Goal: Task Accomplishment & Management: Use online tool/utility

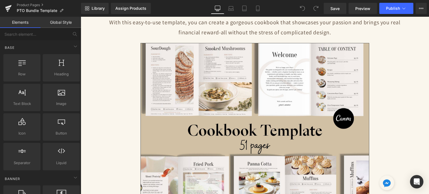
scroll to position [140, 0]
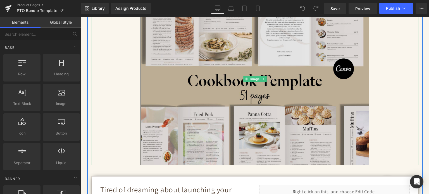
click at [261, 75] on img at bounding box center [255, 79] width 229 height 172
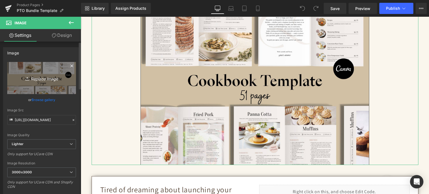
click at [33, 77] on icon "Replace Image" at bounding box center [41, 78] width 45 height 7
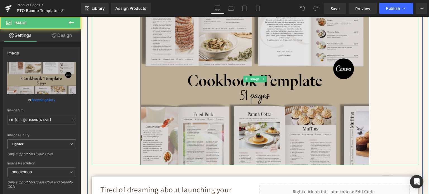
click at [251, 75] on img at bounding box center [255, 79] width 229 height 172
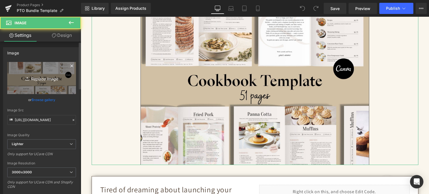
click at [43, 72] on link "Replace Image" at bounding box center [41, 78] width 69 height 32
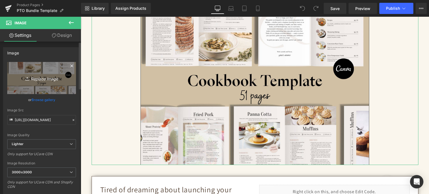
type input "C:\fakepath\Digital Appointment Planner 2023 (28).jpg"
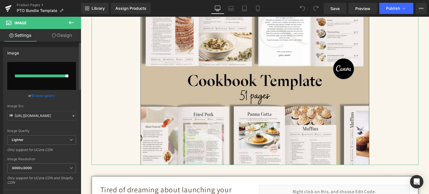
click at [25, 75] on div at bounding box center [40, 76] width 51 height 3
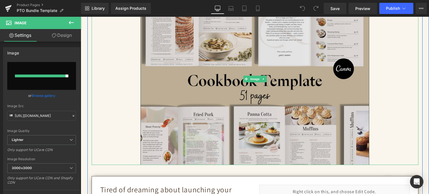
click at [219, 73] on img at bounding box center [255, 79] width 229 height 172
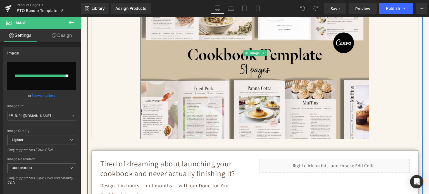
scroll to position [251, 0]
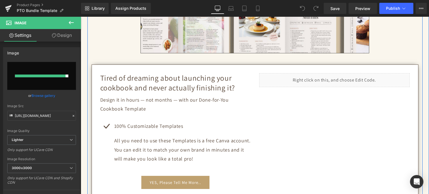
click at [204, 89] on h2 "Tired of dreaming about launching your cookbook and never actually finishing it?" at bounding box center [175, 83] width 151 height 20
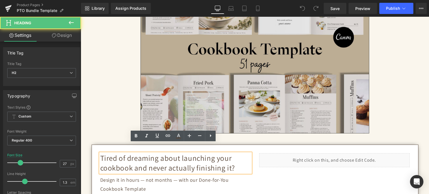
scroll to position [168, 0]
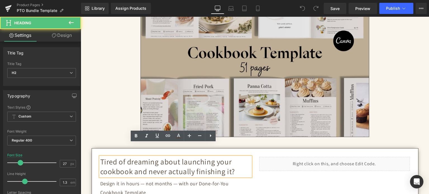
click at [231, 90] on img at bounding box center [255, 51] width 229 height 172
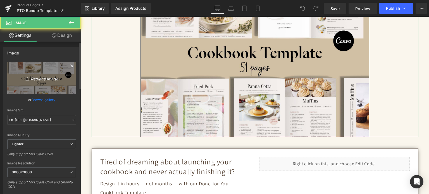
click at [21, 80] on icon "Replace Image" at bounding box center [41, 78] width 45 height 7
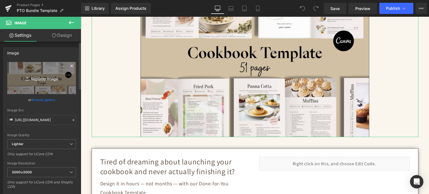
type input "C:\fakepath\Digital Appointment Planner 2023 (28).jpg"
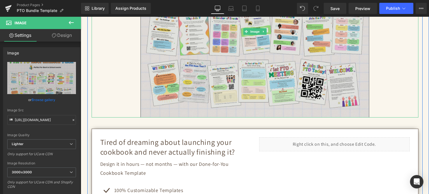
scroll to position [223, 0]
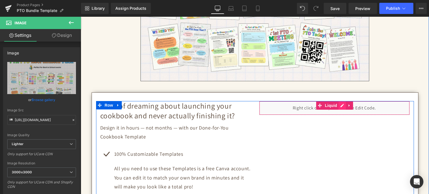
click at [339, 105] on div "Liquid" at bounding box center [334, 108] width 151 height 14
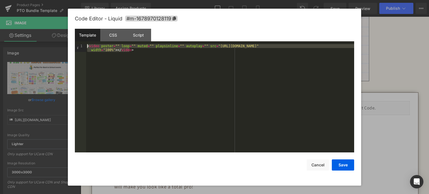
drag, startPoint x: 149, startPoint y: 56, endPoint x: 73, endPoint y: 46, distance: 76.3
click at [73, 46] on div "Code Editor - Liquid #m-1678970128119 Template CSS Script Data 1 < video poster…" at bounding box center [214, 97] width 293 height 177
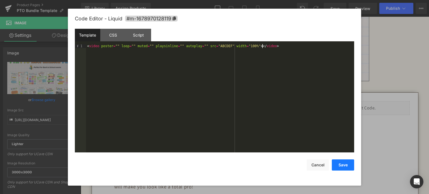
click at [342, 166] on button "Save" at bounding box center [343, 164] width 22 height 11
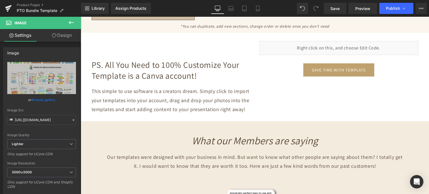
scroll to position [1257, 0]
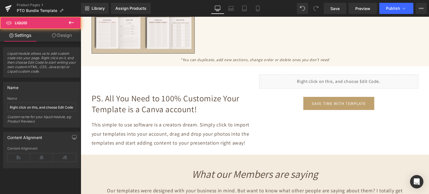
click at [332, 84] on div "Liquid" at bounding box center [338, 82] width 159 height 14
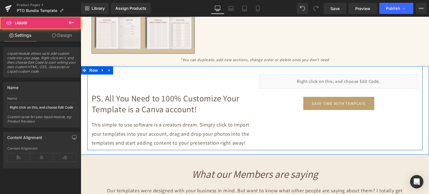
click at [343, 78] on div "Liquid" at bounding box center [338, 82] width 159 height 14
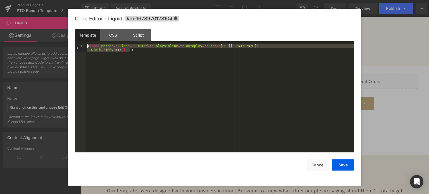
drag, startPoint x: 136, startPoint y: 50, endPoint x: 70, endPoint y: 38, distance: 66.5
click at [71, 39] on div "Code Editor - Liquid #m-1678970128104 Template CSS Script Data 1 < video poster…" at bounding box center [214, 97] width 293 height 177
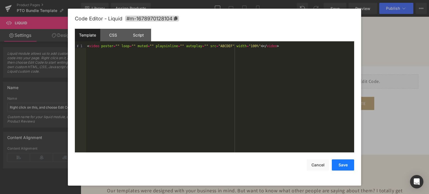
click at [342, 165] on button "Save" at bounding box center [343, 164] width 22 height 11
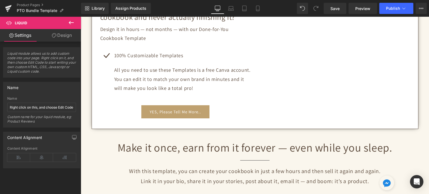
scroll to position [289, 0]
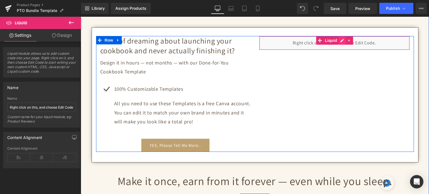
click at [342, 39] on div "Liquid" at bounding box center [334, 43] width 151 height 14
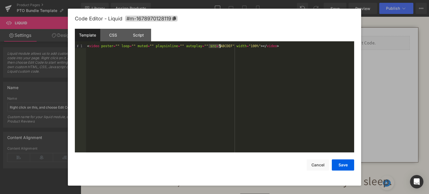
drag, startPoint x: 209, startPoint y: 46, endPoint x: 219, endPoint y: 47, distance: 9.8
click at [342, 163] on button "Save" at bounding box center [343, 164] width 22 height 11
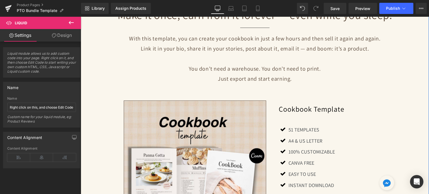
scroll to position [456, 0]
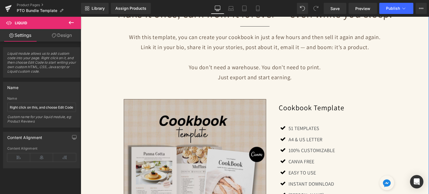
click at [204, 132] on img at bounding box center [195, 170] width 143 height 143
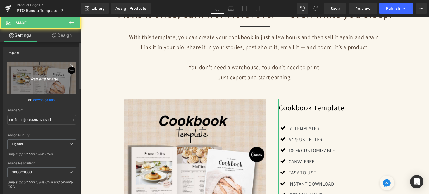
click at [22, 75] on icon "Replace Image" at bounding box center [41, 78] width 45 height 7
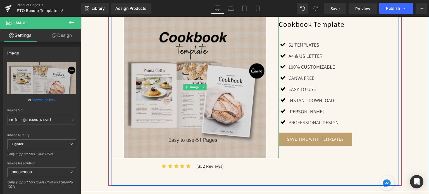
scroll to position [540, 0]
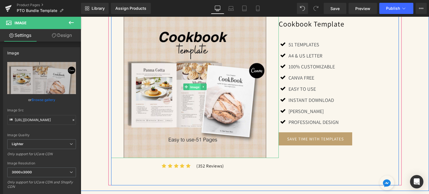
click at [189, 85] on span "Image" at bounding box center [195, 87] width 12 height 7
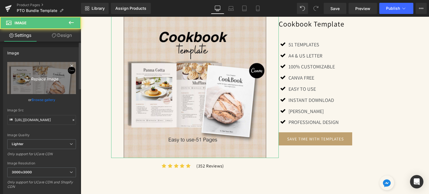
click at [40, 74] on link "Replace Image" at bounding box center [41, 78] width 69 height 32
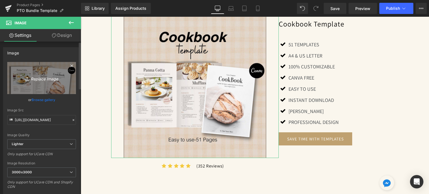
type input "C:\fakepath\3.jpg"
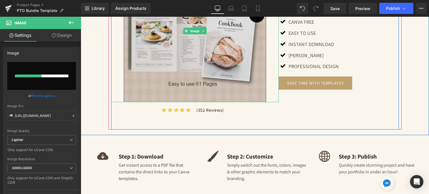
scroll to position [568, 0]
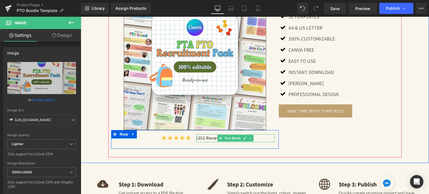
click at [197, 137] on p "(352 Reviews)" at bounding box center [235, 138] width 78 height 8
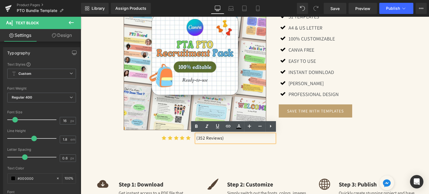
click at [198, 138] on p "(352 Reviews)" at bounding box center [235, 138] width 78 height 8
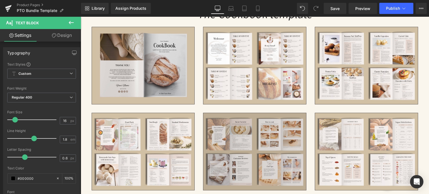
scroll to position [1043, 0]
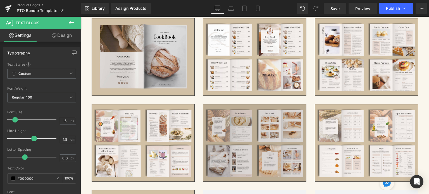
click at [247, 128] on img at bounding box center [254, 143] width 103 height 78
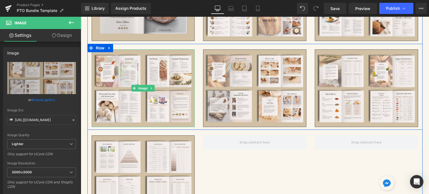
scroll to position [1099, 0]
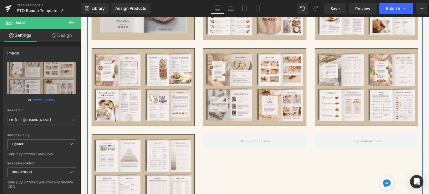
click at [143, 131] on div "Image Row" at bounding box center [254, 172] width 335 height 86
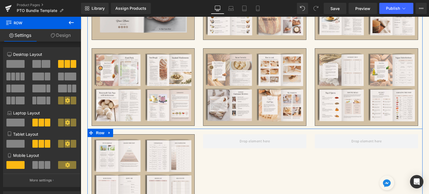
click at [108, 131] on icon at bounding box center [110, 133] width 4 height 4
click at [122, 132] on icon at bounding box center [124, 133] width 4 height 4
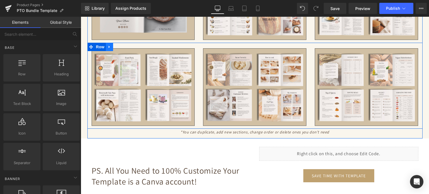
click at [108, 46] on icon at bounding box center [110, 47] width 4 height 4
click at [120, 47] on link at bounding box center [123, 47] width 7 height 8
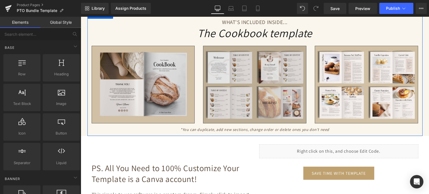
scroll to position [1015, 0]
click at [243, 83] on div "Image" at bounding box center [254, 85] width 103 height 78
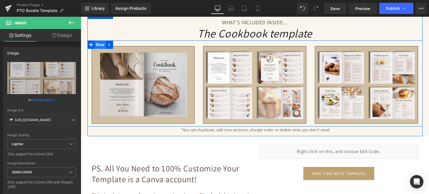
click at [98, 42] on span "Row" at bounding box center [100, 45] width 11 height 8
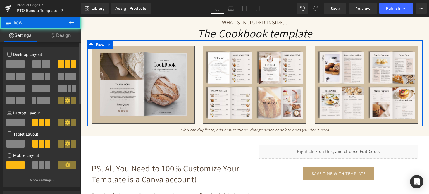
click at [15, 64] on span at bounding box center [15, 64] width 18 height 8
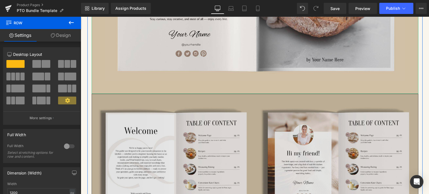
scroll to position [1294, 0]
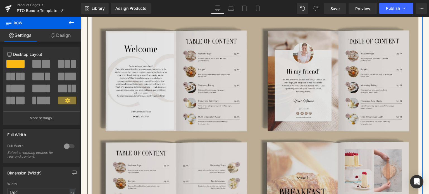
click at [268, 82] on img at bounding box center [255, 134] width 327 height 245
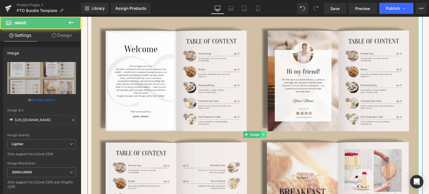
click at [263, 133] on icon at bounding box center [263, 134] width 3 height 3
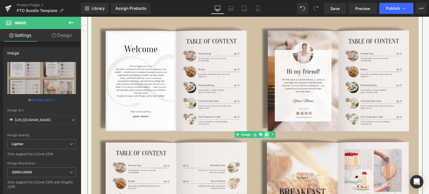
click at [265, 133] on icon at bounding box center [266, 134] width 3 height 3
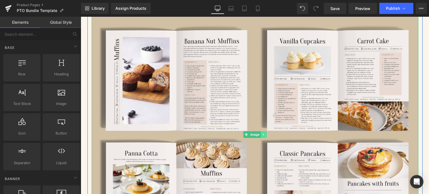
click at [262, 133] on icon at bounding box center [263, 134] width 3 height 3
click at [265, 133] on icon at bounding box center [266, 134] width 3 height 3
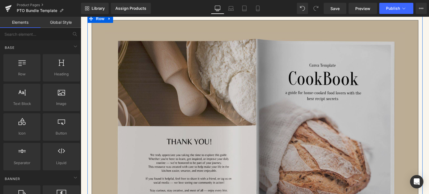
scroll to position [1015, 0]
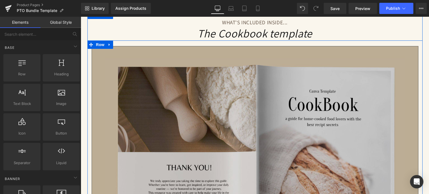
click at [254, 98] on img at bounding box center [255, 168] width 327 height 245
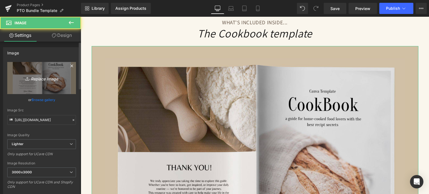
click at [39, 80] on icon "Replace Image" at bounding box center [41, 78] width 45 height 7
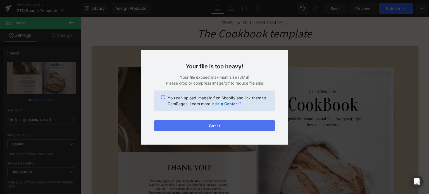
click at [226, 124] on button "Got it" at bounding box center [214, 125] width 121 height 11
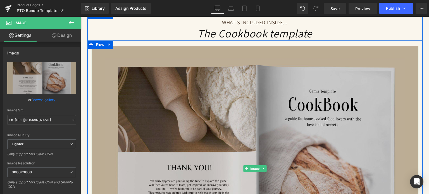
click at [241, 109] on img at bounding box center [255, 168] width 327 height 245
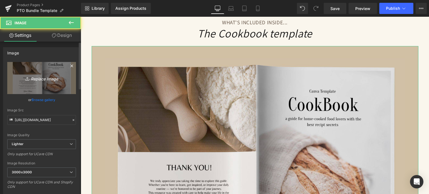
click at [25, 79] on icon at bounding box center [28, 79] width 6 height 6
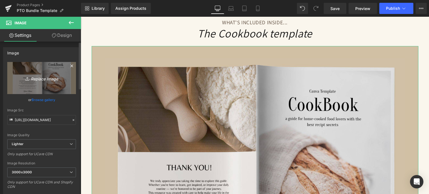
type input "C:\fakepath\Untitled design (11).jpg"
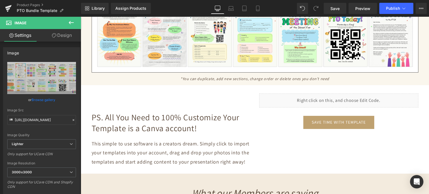
scroll to position [1198, 0]
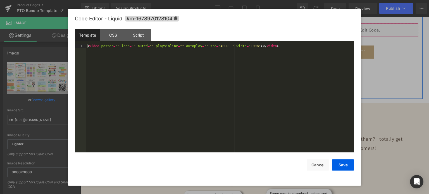
click at [346, 25] on div "Liquid" at bounding box center [338, 30] width 159 height 14
drag, startPoint x: 209, startPoint y: 45, endPoint x: 220, endPoint y: 45, distance: 10.4
click at [220, 45] on div "< video poster = "" loop = "" muted = "" playsinline = "" autoplay = "" src = "…" at bounding box center [220, 102] width 268 height 117
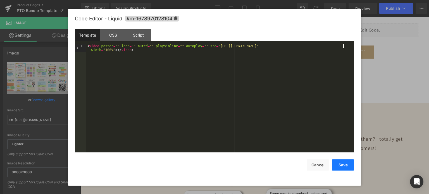
click at [343, 167] on button "Save" at bounding box center [343, 164] width 22 height 11
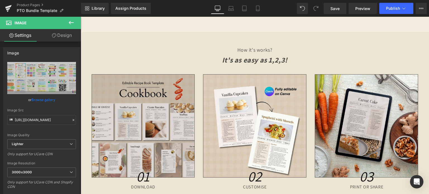
scroll to position [1505, 0]
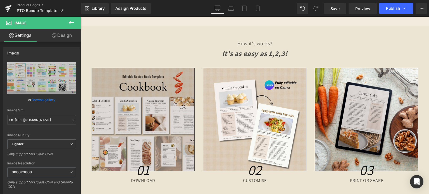
click at [170, 85] on img at bounding box center [143, 119] width 103 height 103
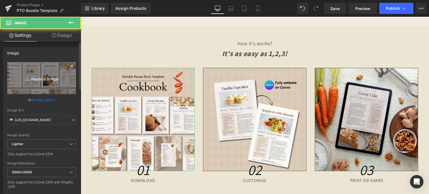
click at [22, 75] on icon "Replace Image" at bounding box center [41, 78] width 45 height 7
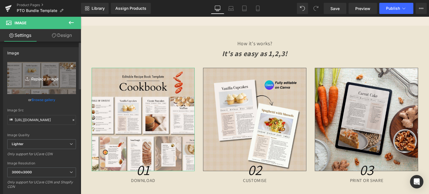
type input "C:\fakepath\2.jpg"
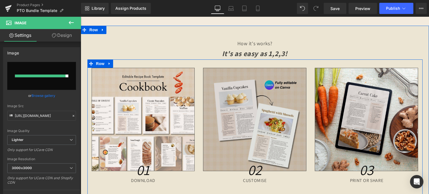
click at [249, 118] on span "Image" at bounding box center [255, 119] width 12 height 7
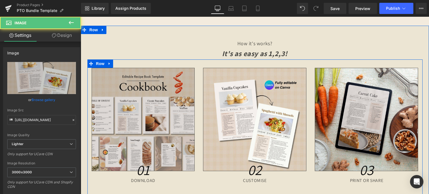
click at [151, 113] on img at bounding box center [143, 119] width 103 height 103
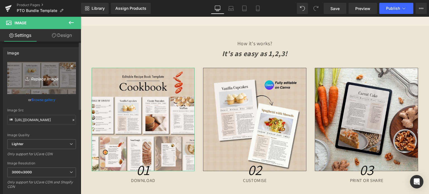
click at [29, 73] on link "Replace Image" at bounding box center [41, 78] width 69 height 32
type input "C:\fakepath\2.jpg"
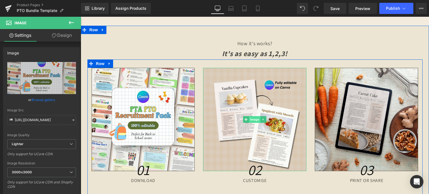
click at [253, 119] on span "Image" at bounding box center [255, 119] width 12 height 7
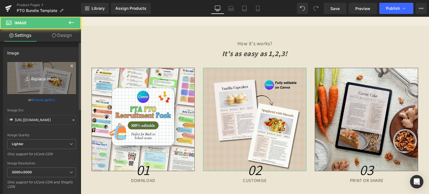
click at [49, 77] on icon "Replace Image" at bounding box center [41, 78] width 45 height 7
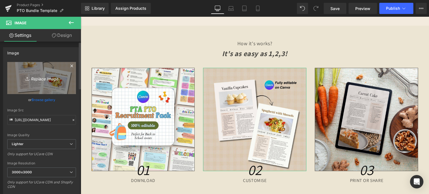
type input "C:\fakepath\4.jpg"
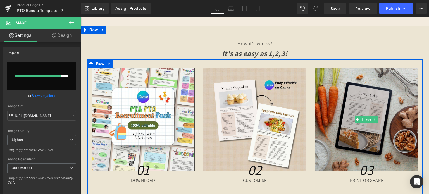
click at [366, 115] on img at bounding box center [366, 119] width 103 height 103
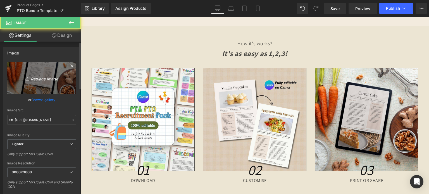
click at [31, 71] on link "Replace Image" at bounding box center [41, 78] width 69 height 32
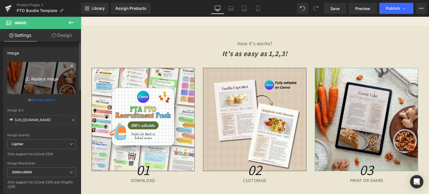
type input "C:\fakepath\5.jpg"
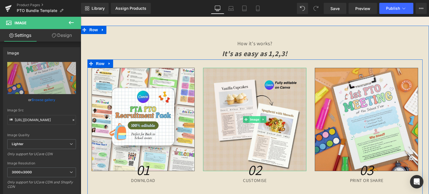
click at [249, 118] on span "Image" at bounding box center [255, 119] width 12 height 7
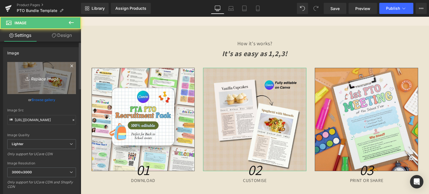
click at [17, 84] on link "Replace Image" at bounding box center [41, 78] width 69 height 32
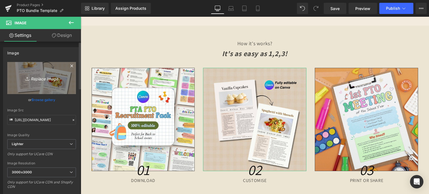
type input "C:\fakepath\4.jpg"
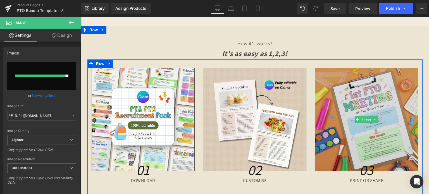
click at [359, 99] on img at bounding box center [366, 119] width 103 height 103
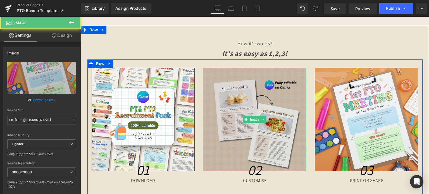
click at [235, 102] on img at bounding box center [254, 119] width 103 height 103
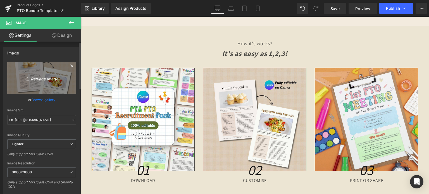
click at [36, 84] on link "Replace Image" at bounding box center [41, 78] width 69 height 32
type input "C:\fakepath\4.jpg"
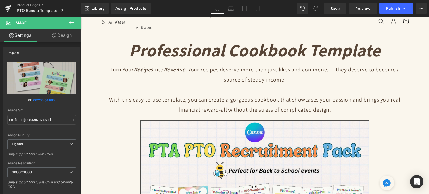
scroll to position [0, 0]
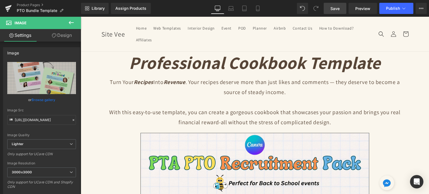
click at [341, 5] on link "Save" at bounding box center [335, 8] width 23 height 11
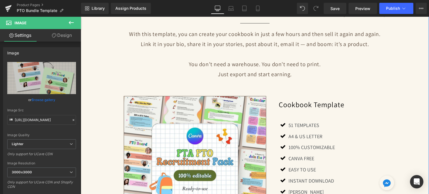
scroll to position [503, 0]
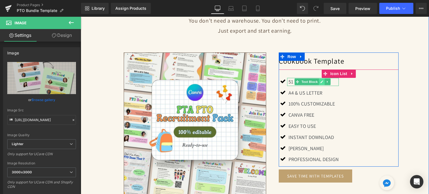
click at [320, 81] on icon at bounding box center [321, 81] width 3 height 3
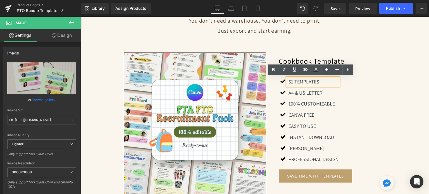
click at [311, 81] on p "51 TEMPLATES" at bounding box center [314, 82] width 50 height 8
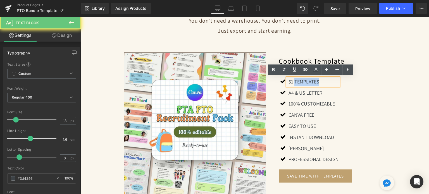
click at [311, 81] on p "51 TEMPLATES" at bounding box center [314, 82] width 50 height 8
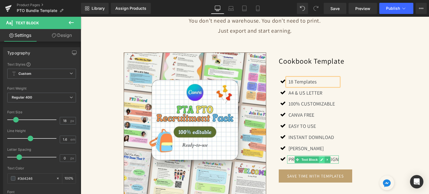
click at [321, 157] on link at bounding box center [322, 159] width 6 height 7
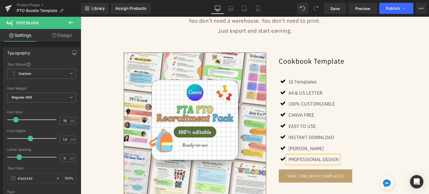
click at [321, 157] on p "PROFESSIONAL DESIGN" at bounding box center [314, 160] width 50 height 8
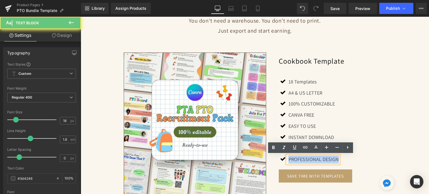
click at [321, 157] on p "PROFESSIONAL DESIGN" at bounding box center [314, 160] width 50 height 8
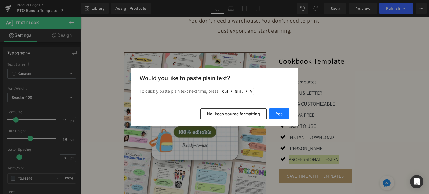
click at [285, 112] on button "Yes" at bounding box center [279, 113] width 20 height 11
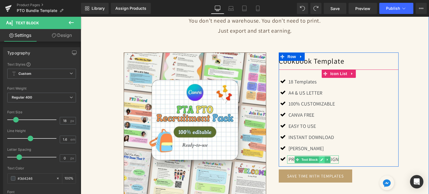
click at [320, 159] on icon at bounding box center [321, 159] width 3 height 3
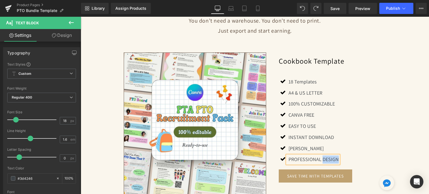
click at [320, 159] on p "PROFESSIONAL DESIGN" at bounding box center [314, 160] width 50 height 8
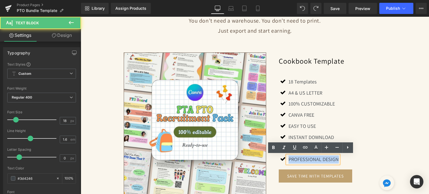
click at [320, 159] on p "PROFESSIONAL DESIGN" at bounding box center [314, 160] width 50 height 8
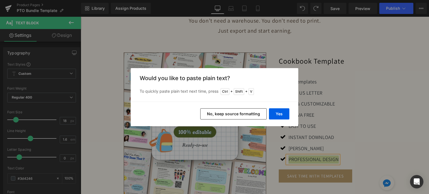
click at [244, 115] on button "No, keep source formatting" at bounding box center [233, 113] width 66 height 11
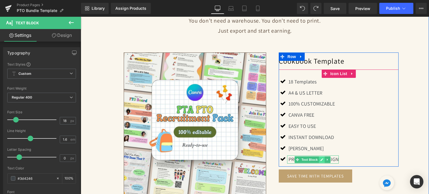
click at [322, 158] on link at bounding box center [322, 159] width 6 height 7
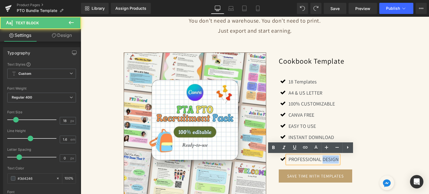
click at [322, 158] on p "PROFESSIONAL DESIGN" at bounding box center [314, 160] width 50 height 8
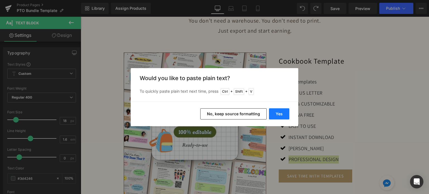
click at [277, 113] on button "Yes" at bounding box center [279, 113] width 20 height 11
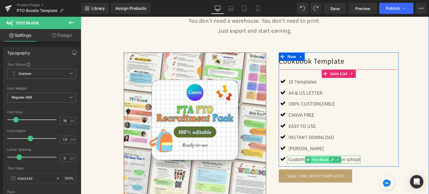
click at [323, 160] on span "Text Block" at bounding box center [320, 159] width 18 height 7
click at [332, 160] on link at bounding box center [333, 159] width 6 height 7
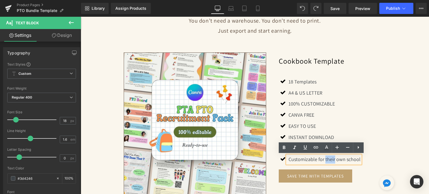
drag, startPoint x: 332, startPoint y: 160, endPoint x: 323, endPoint y: 161, distance: 9.0
click at [323, 161] on p "Customizable for their own school" at bounding box center [325, 160] width 72 height 8
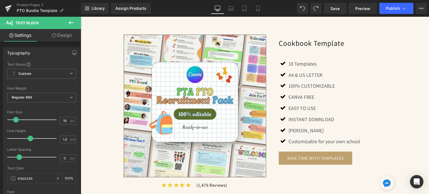
scroll to position [531, 0]
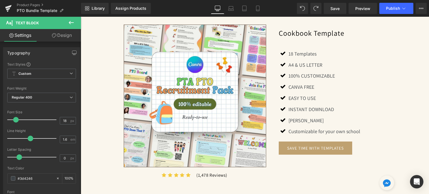
click at [389, 114] on div "Icon 18 Templates Text Block Icon A4 & US LETTER Text Block Icon" at bounding box center [339, 94] width 120 height 89
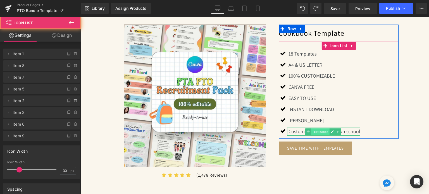
click at [323, 132] on span "Text Block" at bounding box center [320, 131] width 18 height 7
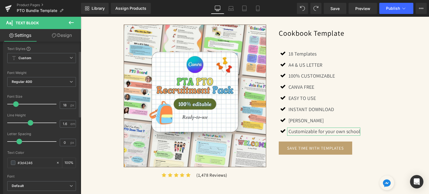
scroll to position [56, 0]
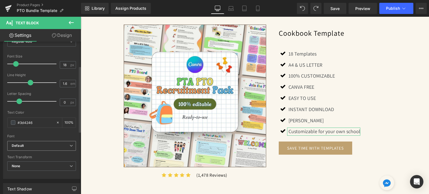
click at [34, 146] on b "Default" at bounding box center [41, 146] width 58 height 5
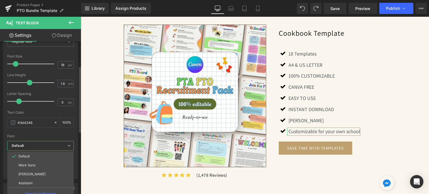
click at [34, 146] on b "Default" at bounding box center [40, 146] width 56 height 5
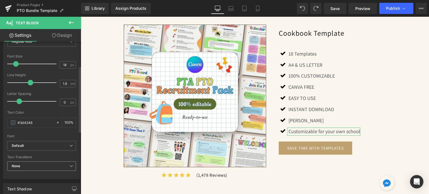
click at [33, 165] on span "None" at bounding box center [41, 166] width 69 height 10
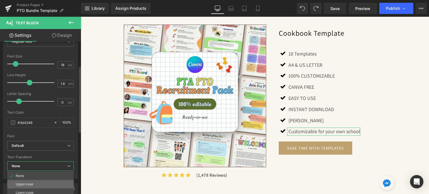
click at [31, 183] on div "Uppercase" at bounding box center [25, 184] width 18 height 4
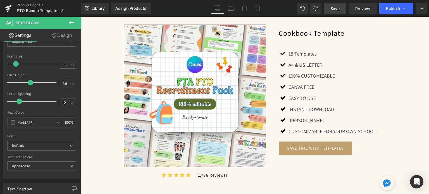
drag, startPoint x: 341, startPoint y: 9, endPoint x: 242, endPoint y: 31, distance: 101.7
click at [341, 9] on link "Save" at bounding box center [335, 8] width 23 height 11
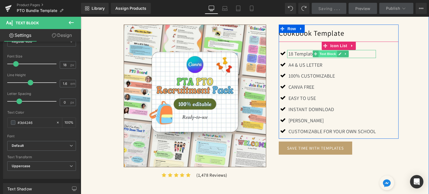
click at [324, 54] on span "Text Block" at bounding box center [327, 54] width 18 height 7
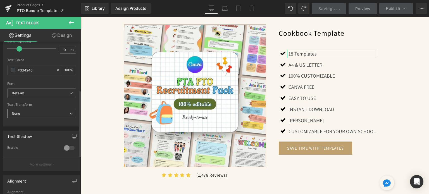
scroll to position [112, 0]
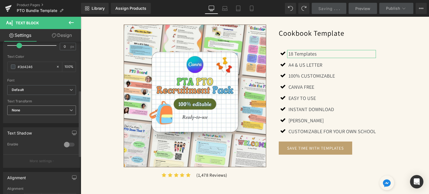
click at [36, 107] on span "None" at bounding box center [41, 111] width 69 height 10
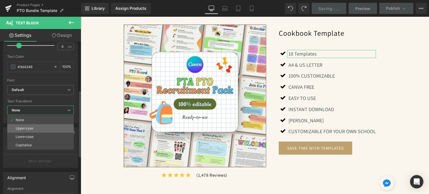
click at [33, 127] on li "Uppercase" at bounding box center [40, 128] width 66 height 8
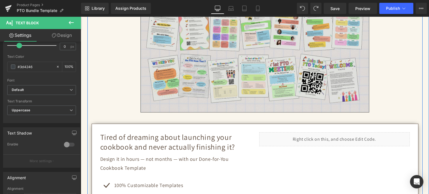
scroll to position [251, 0]
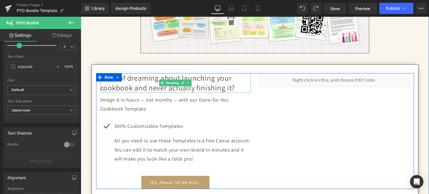
click at [128, 86] on h2 "Tired of dreaming about launching your cookbook and never actually finishing it?" at bounding box center [175, 83] width 151 height 20
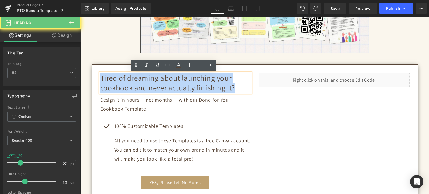
click at [128, 86] on h2 "Tired of dreaming about launching your cookbook and never actually finishing it?" at bounding box center [175, 83] width 151 height 20
paste div
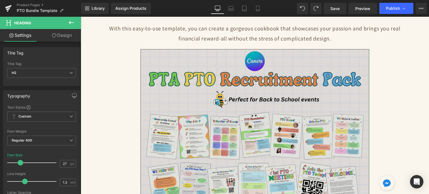
scroll to position [0, 0]
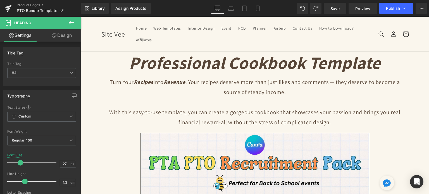
click at [213, 63] on icon "Professional Cookbook Template" at bounding box center [255, 62] width 252 height 23
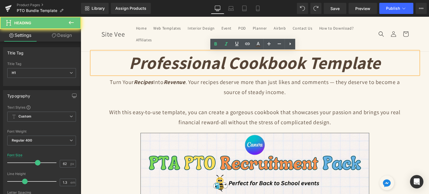
click at [213, 63] on icon "Professional Cookbook Template" at bounding box center [255, 62] width 252 height 23
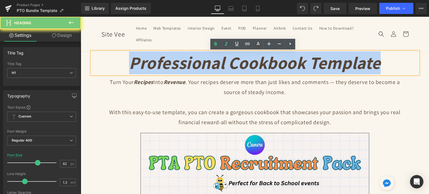
click at [213, 63] on icon "Professional Cookbook Template" at bounding box center [255, 62] width 252 height 23
paste div
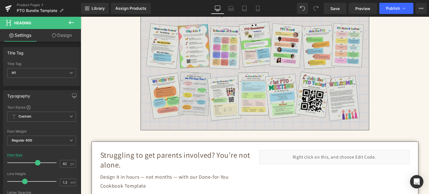
scroll to position [251, 0]
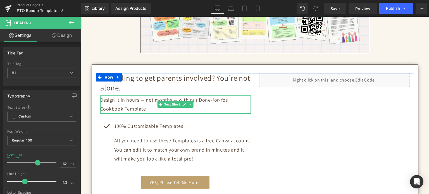
click at [128, 103] on p "Design it in hours — not months — with our Done-for-You Cookbook Template" at bounding box center [175, 105] width 151 height 18
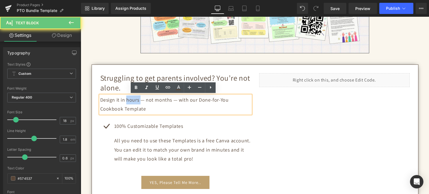
click at [128, 103] on p "Design it in hours — not months — with our Done-for-You Cookbook Template" at bounding box center [175, 105] width 151 height 18
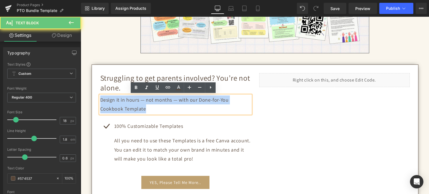
click at [128, 103] on p "Design it in hours — not months — with our Done-for-You Cookbook Template" at bounding box center [175, 105] width 151 height 18
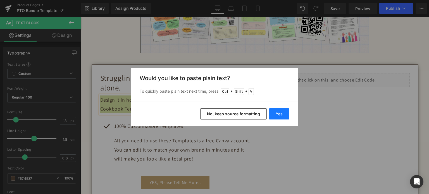
click at [272, 113] on button "Yes" at bounding box center [279, 113] width 20 height 11
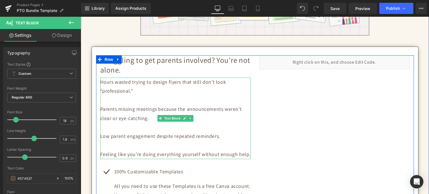
scroll to position [279, 0]
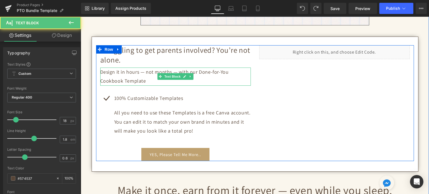
click at [109, 78] on p "Design it in hours — not months — with our Done-for-You Cookbook Template" at bounding box center [175, 77] width 151 height 18
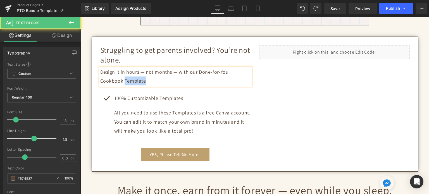
click at [109, 78] on p "Design it in hours — not months — with our Done-for-You Cookbook Template" at bounding box center [175, 77] width 151 height 18
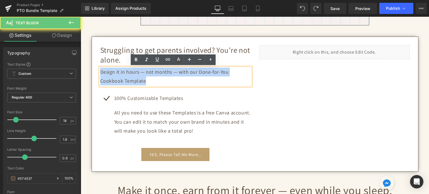
click at [109, 78] on p "Design it in hours — not months — with our Done-for-You Cookbook Template" at bounding box center [175, 77] width 151 height 18
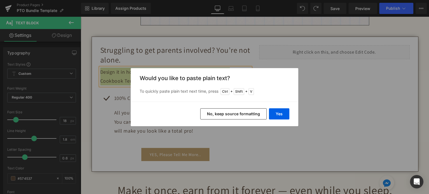
click at [250, 111] on button "No, keep source formatting" at bounding box center [233, 113] width 66 height 11
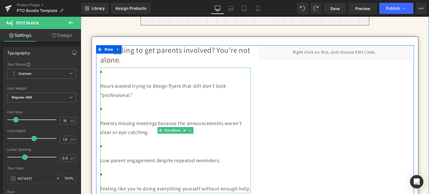
click at [100, 86] on p "Hours wasted trying to design flyers that still don’t look “professional.”" at bounding box center [175, 91] width 151 height 18
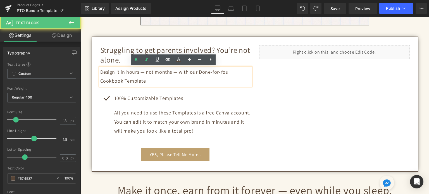
click at [122, 80] on p "Design it in hours — not months — with our Done-for-You Cookbook Template" at bounding box center [175, 77] width 151 height 18
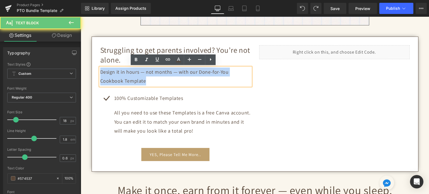
click at [122, 80] on p "Design it in hours — not months — with our Done-for-You Cookbook Template" at bounding box center [175, 77] width 151 height 18
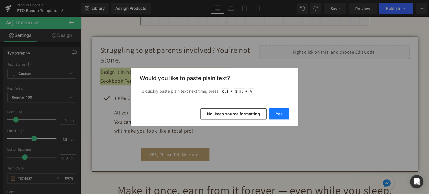
click at [276, 111] on button "Yes" at bounding box center [279, 113] width 20 height 11
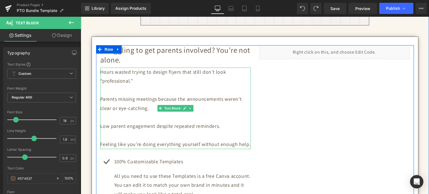
click at [100, 70] on div at bounding box center [100, 109] width 1 height 82
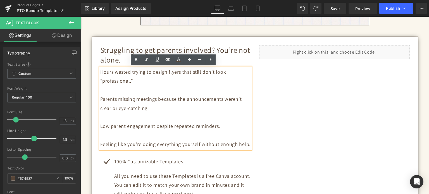
click at [100, 71] on p "Hours wasted trying to design flyers that still don’t look “professional.”" at bounding box center [175, 77] width 151 height 18
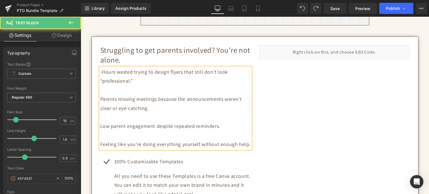
click at [100, 96] on p "Parents missing meetings because the announcements weren’t clear or eye-catchin…" at bounding box center [175, 104] width 151 height 18
click at [100, 123] on p "Low parent engagement despite repeated reminders." at bounding box center [175, 126] width 151 height 9
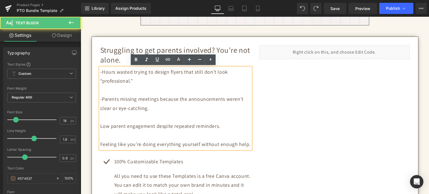
click at [100, 124] on p "Low parent engagement despite repeated reminders." at bounding box center [175, 126] width 151 height 9
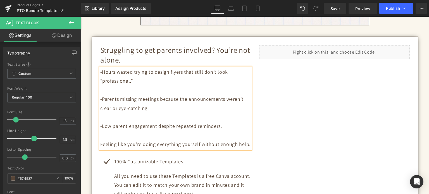
click at [100, 143] on p "Feeling like you’re doing everything yourself without enough help." at bounding box center [175, 144] width 151 height 9
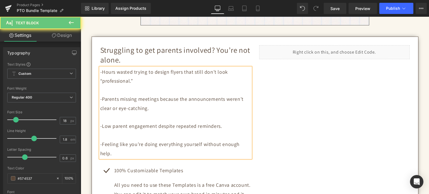
click at [100, 135] on p at bounding box center [175, 135] width 151 height 9
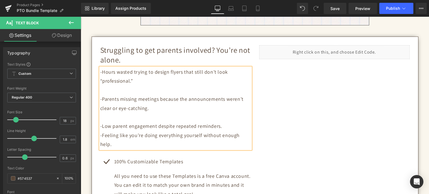
click at [102, 114] on p at bounding box center [175, 117] width 151 height 9
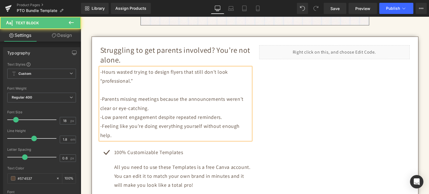
click at [100, 90] on p at bounding box center [175, 90] width 151 height 9
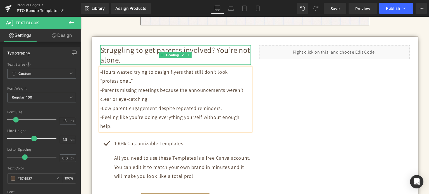
click at [218, 53] on h2 "Struggling to get parents involved? You’re not alone." at bounding box center [175, 55] width 151 height 20
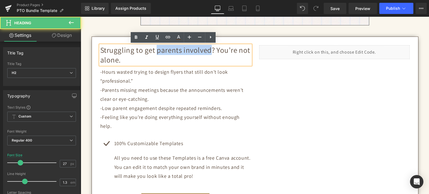
drag, startPoint x: 154, startPoint y: 49, endPoint x: 208, endPoint y: 49, distance: 53.9
click at [208, 49] on h2 "Struggling to get parents involved? You’re not alone." at bounding box center [175, 55] width 151 height 20
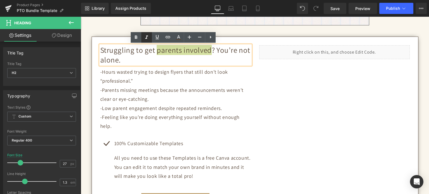
click at [146, 36] on icon at bounding box center [146, 37] width 7 height 7
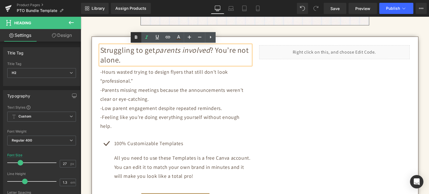
click at [139, 37] on icon at bounding box center [136, 37] width 7 height 7
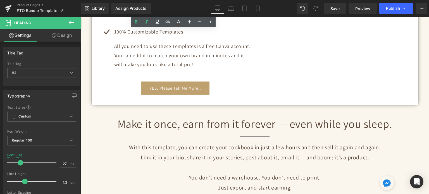
scroll to position [419, 0]
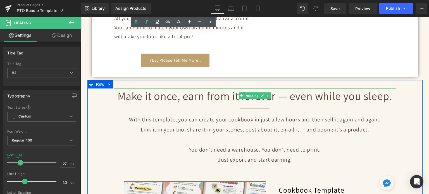
click at [212, 89] on h2 "Make it once, earn from it forever — even while you sleep." at bounding box center [255, 96] width 282 height 15
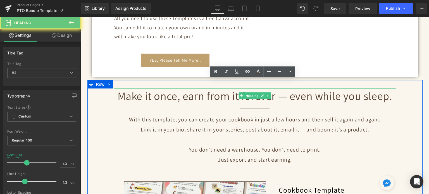
click at [212, 89] on h2 "Make it once, earn from it forever — even while you sleep." at bounding box center [255, 96] width 282 height 15
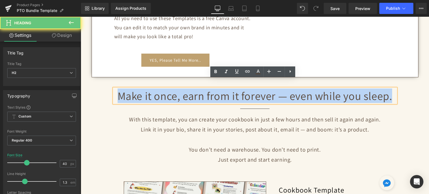
click at [212, 89] on h2 "Make it once, earn from it forever — even while you sleep." at bounding box center [255, 96] width 282 height 15
paste div
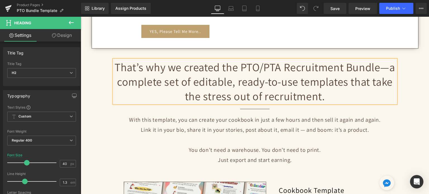
scroll to position [475, 0]
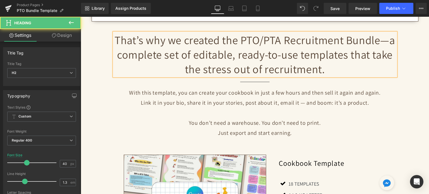
click at [200, 49] on h2 "That’s why we created the PTO/PTA Recruitment Bundle—a complete set of editable…" at bounding box center [255, 55] width 282 height 44
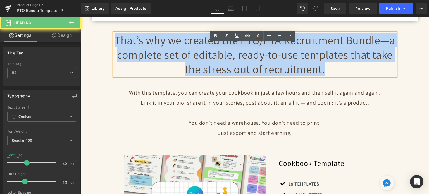
click at [200, 49] on h2 "That’s why we created the PTO/PTA Recruitment Bundle—a complete set of editable…" at bounding box center [255, 55] width 282 height 44
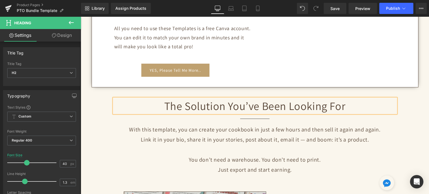
scroll to position [419, 0]
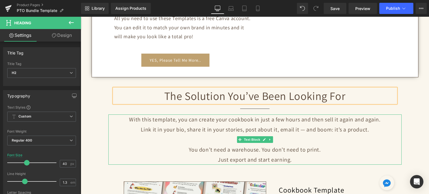
click at [277, 155] on p "Just export and start earning." at bounding box center [254, 160] width 293 height 10
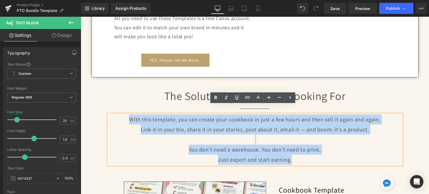
drag, startPoint x: 293, startPoint y: 154, endPoint x: 130, endPoint y: 107, distance: 169.4
click at [130, 115] on div "With this template, you can create your cookbook in just a few hours and then s…" at bounding box center [254, 140] width 293 height 50
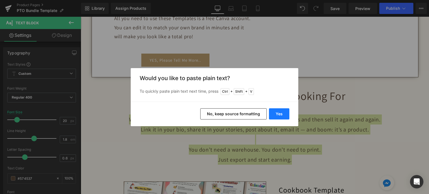
click at [281, 111] on button "Yes" at bounding box center [279, 113] width 20 height 11
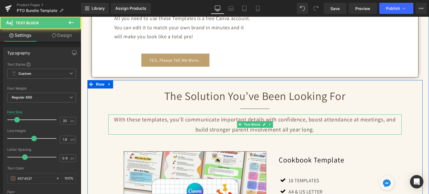
click at [332, 115] on p "With these templates, you’ll communicate important details with confidence, boo…" at bounding box center [254, 125] width 293 height 20
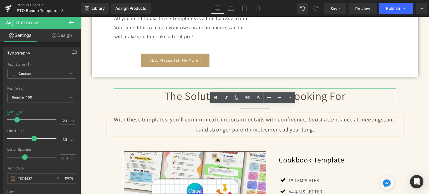
click at [226, 89] on h2 "The Solution You’ve Been Looking For" at bounding box center [255, 96] width 282 height 15
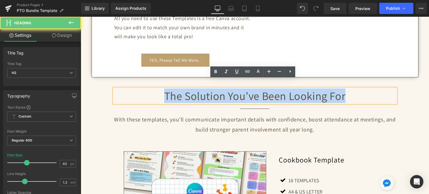
click at [226, 89] on h2 "The Solution You’ve Been Looking For" at bounding box center [255, 96] width 282 height 15
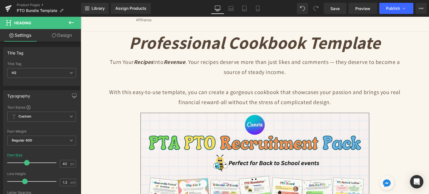
scroll to position [0, 0]
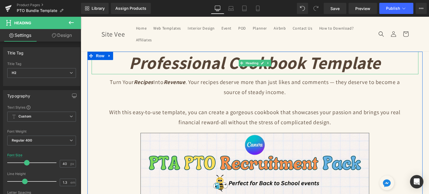
click at [201, 66] on icon "Professional Cookbook Template" at bounding box center [255, 62] width 252 height 23
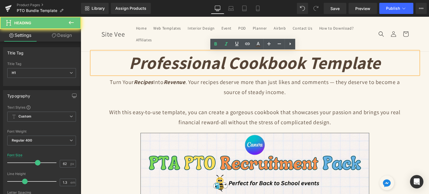
click at [201, 66] on icon "Professional Cookbook Template" at bounding box center [255, 62] width 252 height 23
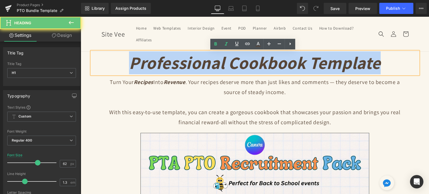
click at [201, 66] on icon "Professional Cookbook Template" at bounding box center [255, 62] width 252 height 23
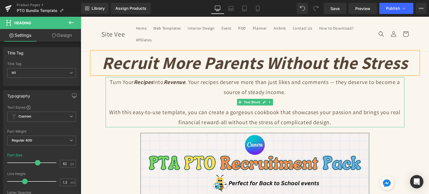
click at [215, 93] on p "Turn Your Recipes Into Revenue . Your recipes deserve more than just likes and …" at bounding box center [255, 87] width 299 height 20
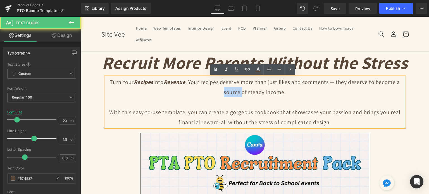
click at [215, 93] on p "Turn Your Recipes Into Revenue . Your recipes deserve more than just likes and …" at bounding box center [255, 87] width 299 height 20
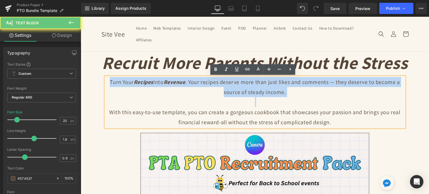
click at [215, 93] on p "Turn Your Recipes Into Revenue . Your recipes deserve more than just likes and …" at bounding box center [255, 87] width 299 height 20
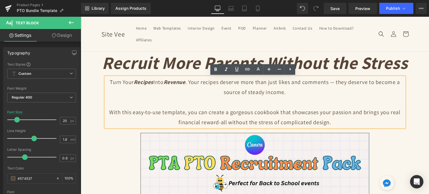
click at [316, 113] on p "With this easy-to-use template, you can create a gorgeous cookbook that showcas…" at bounding box center [255, 117] width 299 height 20
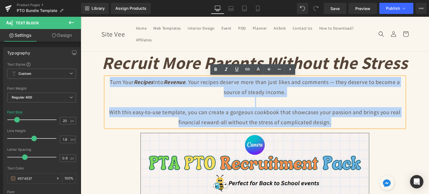
drag, startPoint x: 332, startPoint y: 123, endPoint x: 106, endPoint y: 82, distance: 229.4
click at [106, 82] on div "Turn Your Recipes Into Revenue . Your recipes deserve more than just likes and …" at bounding box center [255, 102] width 299 height 50
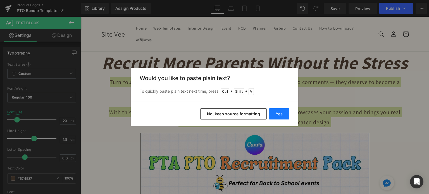
click at [274, 111] on button "Yes" at bounding box center [279, 113] width 20 height 11
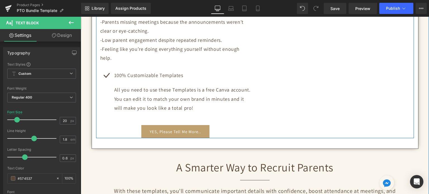
scroll to position [363, 0]
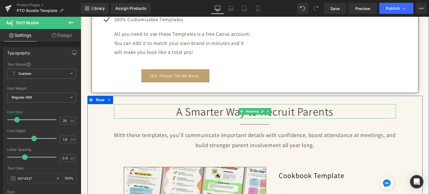
click at [185, 105] on h2 "A Smarter Way to Recruit Parents" at bounding box center [255, 111] width 282 height 15
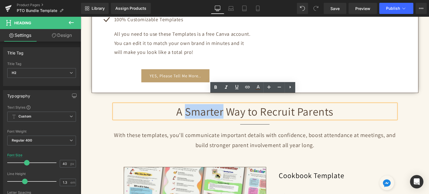
drag, startPoint x: 183, startPoint y: 103, endPoint x: 221, endPoint y: 100, distance: 37.8
click at [221, 104] on h2 "A Smarter Way to Recruit Parents" at bounding box center [255, 111] width 282 height 15
click at [223, 89] on icon at bounding box center [226, 87] width 7 height 7
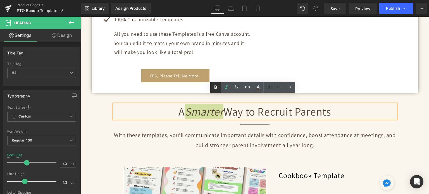
click at [215, 87] on icon at bounding box center [216, 87] width 3 height 3
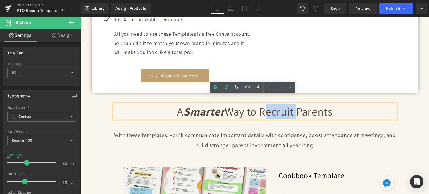
drag, startPoint x: 260, startPoint y: 103, endPoint x: 290, endPoint y: 101, distance: 29.9
click at [294, 104] on h2 "A Smarter Way to Recruit Parents" at bounding box center [255, 111] width 282 height 15
click at [230, 86] on link at bounding box center [226, 87] width 11 height 11
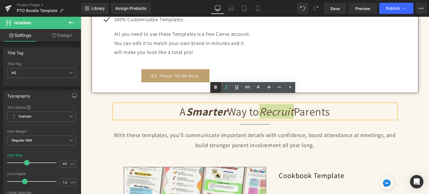
click at [216, 86] on icon at bounding box center [216, 87] width 3 height 3
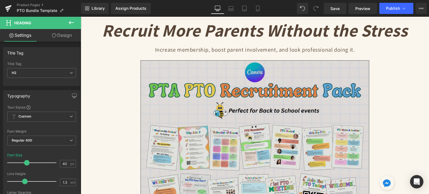
scroll to position [0, 0]
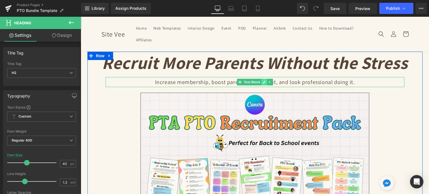
click at [264, 82] on link at bounding box center [264, 82] width 6 height 7
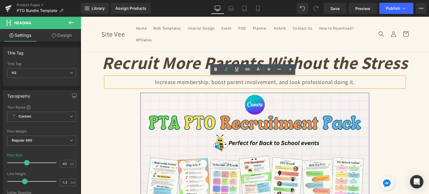
click at [264, 82] on p "Increase membership, boost parent involvement, and look professional doing it." at bounding box center [255, 82] width 299 height 10
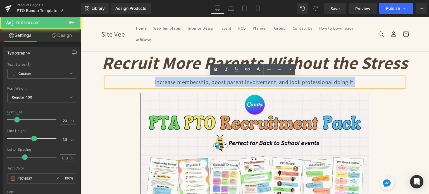
click at [264, 82] on p "Increase membership, boost parent involvement, and look professional doing it." at bounding box center [255, 82] width 299 height 10
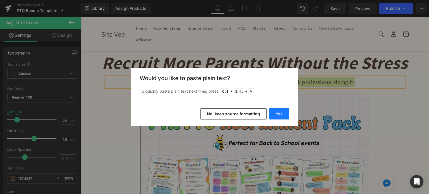
click at [281, 114] on button "Yes" at bounding box center [279, 113] width 20 height 11
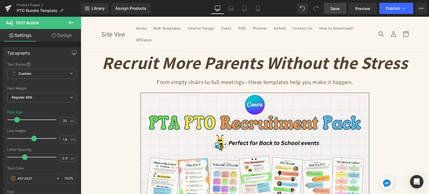
click at [331, 8] on link "Save" at bounding box center [335, 8] width 23 height 11
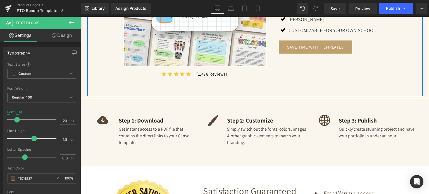
scroll to position [615, 0]
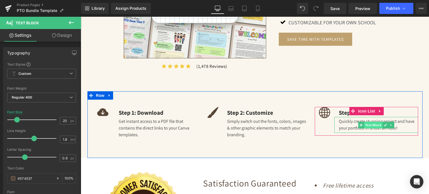
click at [364, 122] on span "Text Block" at bounding box center [373, 125] width 18 height 7
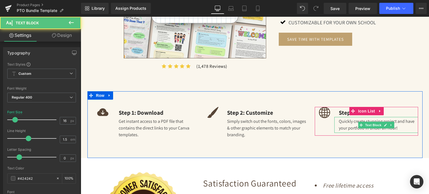
click at [356, 118] on div "Quickly create stunning project and have your portfolio in under an hour!" at bounding box center [376, 125] width 84 height 16
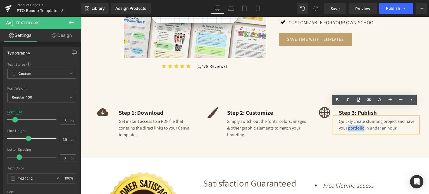
drag, startPoint x: 346, startPoint y: 119, endPoint x: 361, endPoint y: 119, distance: 14.5
click at [361, 119] on div "Quickly create stunning project and have your portfolio in under an hour!" at bounding box center [376, 125] width 84 height 16
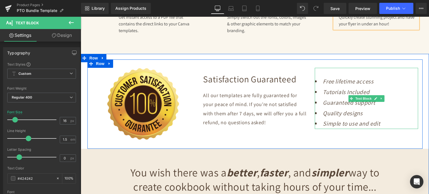
scroll to position [754, 0]
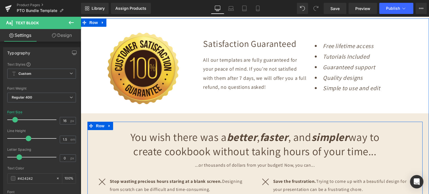
click at [184, 143] on h2 "You wish there was a better , faster , and simpler way to create cookbook witho…" at bounding box center [255, 144] width 271 height 28
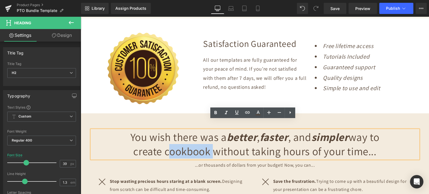
drag, startPoint x: 163, startPoint y: 141, endPoint x: 206, endPoint y: 142, distance: 42.5
click at [206, 142] on h2 "You wish there was a better , faster , and simpler way to create cookbook witho…" at bounding box center [255, 144] width 271 height 28
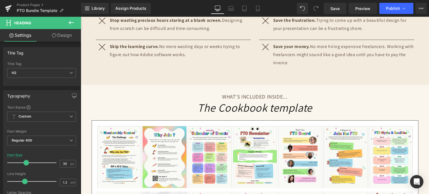
scroll to position [922, 0]
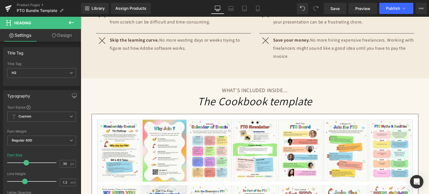
click at [253, 94] on div "The Cookbook template Heading" at bounding box center [254, 101] width 335 height 15
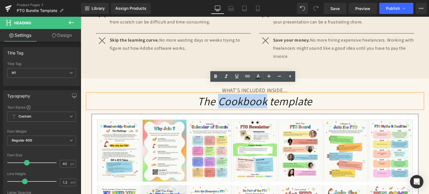
drag, startPoint x: 265, startPoint y: 92, endPoint x: 218, endPoint y: 96, distance: 47.9
click at [218, 96] on icon "The Cookbook template" at bounding box center [254, 101] width 115 height 15
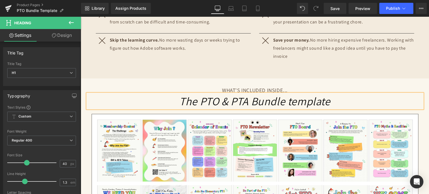
click at [328, 94] on icon "The PTO & PTA Bundle template" at bounding box center [254, 101] width 151 height 15
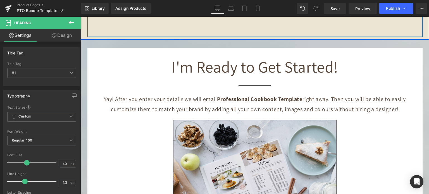
scroll to position [1648, 0]
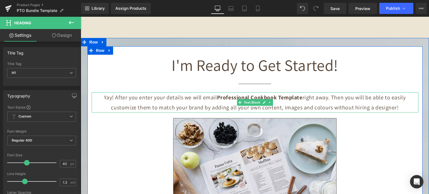
click at [225, 94] on b "Professional Cookbook Template" at bounding box center [259, 97] width 85 height 7
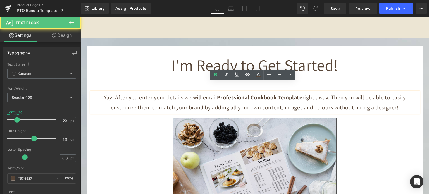
click at [217, 94] on b "Professional Cookbook Template" at bounding box center [259, 97] width 85 height 7
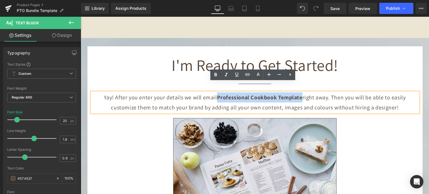
drag, startPoint x: 215, startPoint y: 86, endPoint x: 299, endPoint y: 87, distance: 83.8
click at [299, 94] on b "Professional Cookbook Template" at bounding box center [259, 97] width 85 height 7
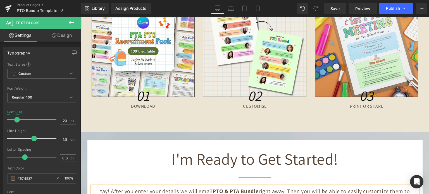
scroll to position [1570, 0]
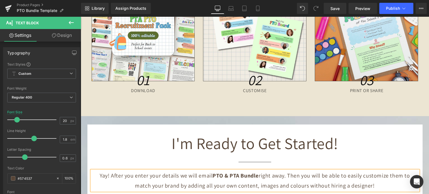
click at [230, 172] on b "PTO & PTA Bundle" at bounding box center [236, 175] width 46 height 7
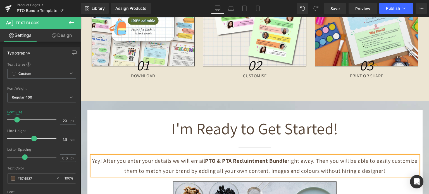
scroll to position [1598, 0]
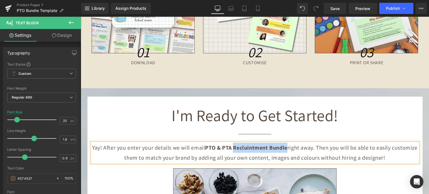
drag, startPoint x: 285, startPoint y: 137, endPoint x: 230, endPoint y: 138, distance: 54.8
click at [230, 144] on b "PTO & PTA Recluintment Bundle" at bounding box center [246, 147] width 82 height 7
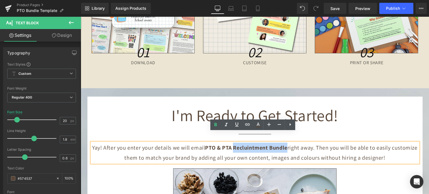
copy b "Recluintment Bundle"
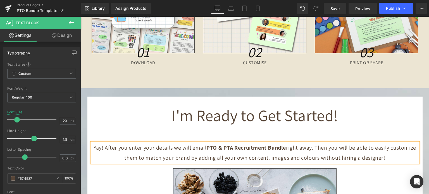
click at [212, 144] on b "PTO & PTA Recruitment Bundle" at bounding box center [246, 147] width 80 height 7
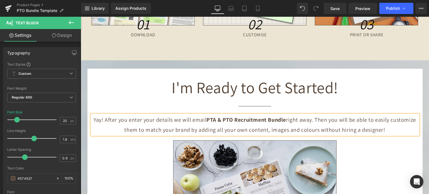
scroll to position [1682, 0]
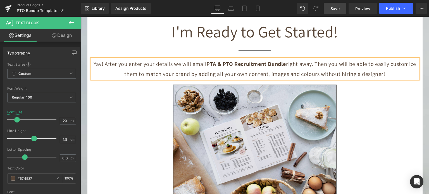
click at [335, 6] on span "Save" at bounding box center [334, 9] width 9 height 6
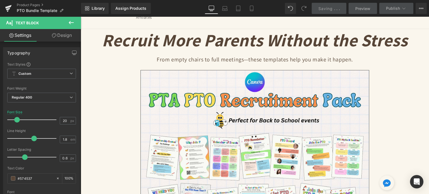
scroll to position [0, 0]
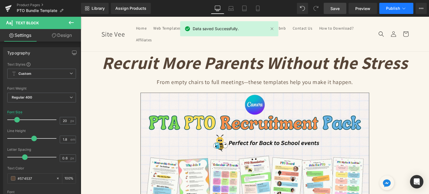
click at [394, 9] on span "Publish" at bounding box center [393, 8] width 14 height 4
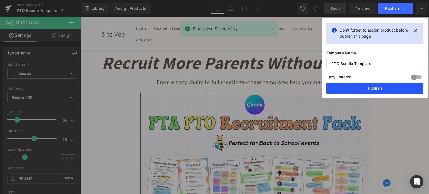
click at [369, 88] on button "Publish" at bounding box center [375, 88] width 97 height 11
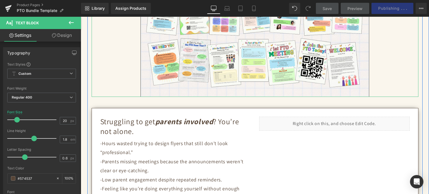
scroll to position [223, 0]
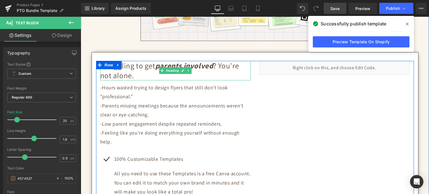
click at [146, 75] on h2 "Struggling to get parents involved ? You’re not alone." at bounding box center [175, 71] width 151 height 20
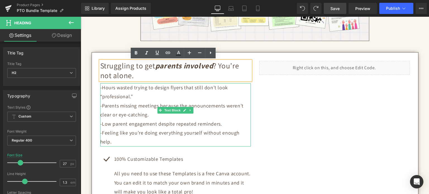
click at [100, 87] on p "-Hours wasted trying to design flyers that still don’t look “professional.”" at bounding box center [175, 92] width 151 height 18
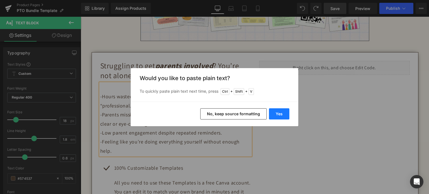
click at [274, 113] on button "Yes" at bounding box center [279, 113] width 20 height 11
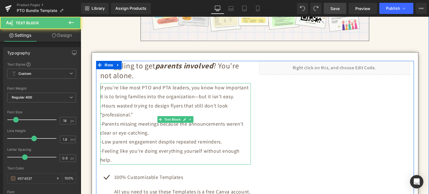
click at [229, 97] on p "If you’re like most PTO and PTA leaders, you know how important it is to bring …" at bounding box center [175, 92] width 151 height 18
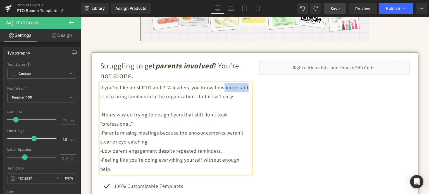
drag, startPoint x: 220, startPoint y: 87, endPoint x: 243, endPoint y: 87, distance: 22.9
click at [243, 87] on p "If you’re like most PTO and PTA leaders, you know how important it is to bring …" at bounding box center [175, 92] width 151 height 18
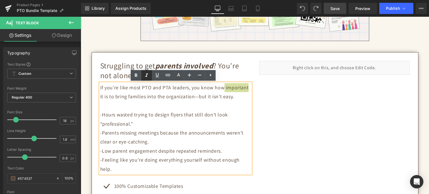
click at [146, 74] on icon at bounding box center [146, 75] width 7 height 7
click at [138, 74] on icon at bounding box center [136, 75] width 7 height 7
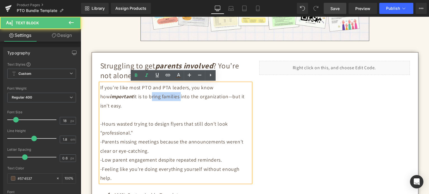
drag, startPoint x: 113, startPoint y: 96, endPoint x: 143, endPoint y: 96, distance: 30.2
click at [143, 96] on p "If you’re like most PTO and PTA leaders, you know how important it is to bring …" at bounding box center [175, 96] width 151 height 27
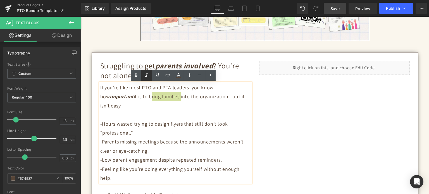
click at [145, 75] on icon at bounding box center [146, 75] width 7 height 7
click at [135, 75] on icon at bounding box center [136, 75] width 3 height 3
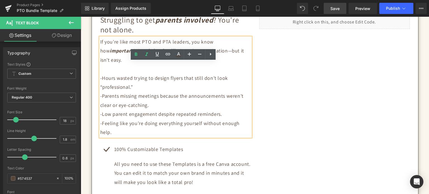
scroll to position [279, 0]
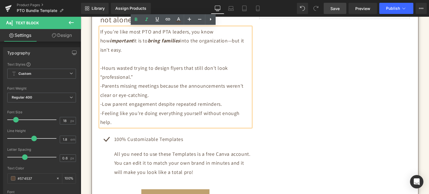
click at [171, 100] on p "-Low parent engagement despite repeated reminders." at bounding box center [175, 104] width 151 height 9
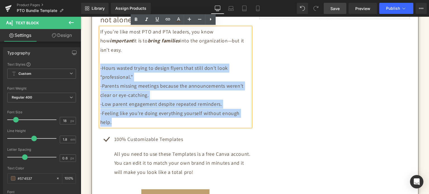
drag, startPoint x: 248, startPoint y: 104, endPoint x: 98, endPoint y: 61, distance: 156.0
click at [100, 61] on div "If you’re like most PTO and PTA leaders, you know how important it is to bring …" at bounding box center [175, 76] width 151 height 99
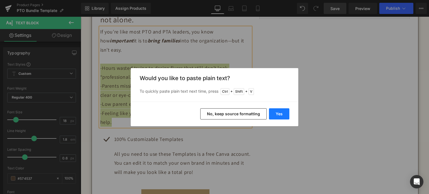
click at [279, 114] on button "Yes" at bounding box center [279, 113] width 20 height 11
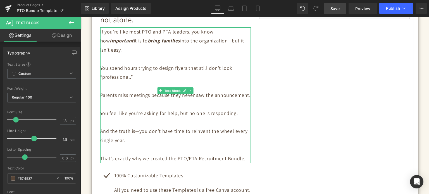
click at [106, 82] on p at bounding box center [175, 86] width 151 height 9
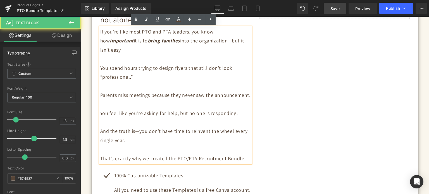
click at [100, 91] on p "Parents miss meetings because they never saw the announcement." at bounding box center [175, 95] width 151 height 9
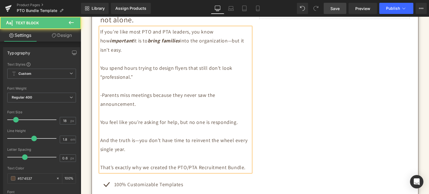
click at [100, 118] on p "You feel like you’re asking for help, but no one is responding." at bounding box center [175, 122] width 151 height 9
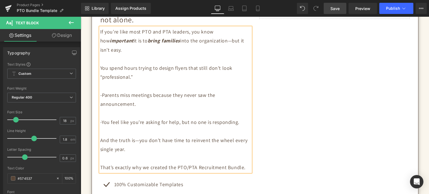
click at [100, 136] on p "And the truth is—you don’t have time to reinvent the wheel every single year." at bounding box center [175, 145] width 151 height 18
click at [100, 127] on p at bounding box center [175, 131] width 151 height 9
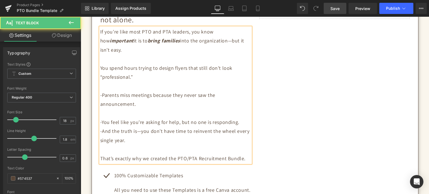
click at [101, 109] on p at bounding box center [175, 113] width 151 height 9
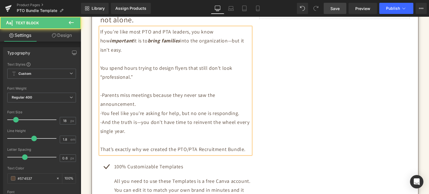
click at [101, 82] on p at bounding box center [175, 86] width 151 height 9
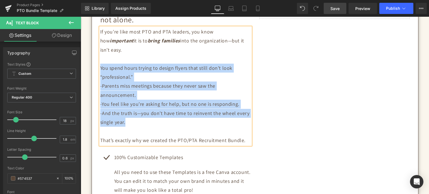
drag, startPoint x: 125, startPoint y: 114, endPoint x: 99, endPoint y: 61, distance: 59.6
click at [100, 61] on div "If you’re like most PTO and PTA leaders, you know how important it is to bring …" at bounding box center [175, 86] width 151 height 118
click at [103, 64] on p "You spend hours trying to design flyers that still don’t look “professional.”" at bounding box center [175, 73] width 151 height 18
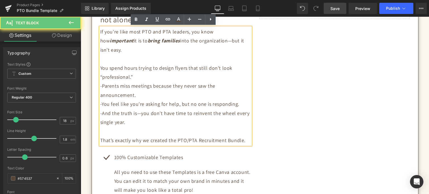
click at [100, 64] on p "You spend hours trying to design flyers that still don’t look “professional.”" at bounding box center [175, 73] width 151 height 18
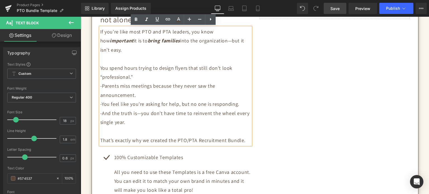
click at [100, 64] on p "You spend hours trying to design flyers that still don’t look “professional.”" at bounding box center [175, 73] width 151 height 18
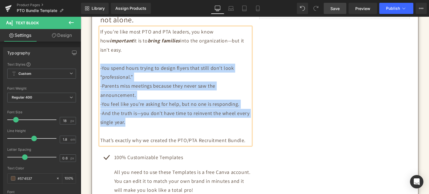
drag, startPoint x: 124, startPoint y: 113, endPoint x: 98, endPoint y: 59, distance: 60.5
click at [100, 59] on div "If you’re like most PTO and PTA leaders, you know how important it is to bring …" at bounding box center [175, 86] width 151 height 118
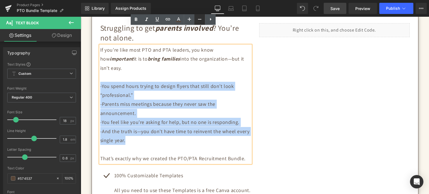
scroll to position [251, 0]
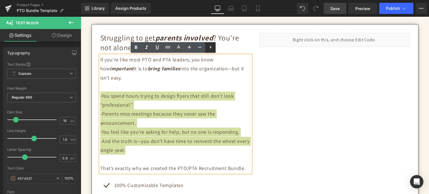
click at [209, 48] on icon at bounding box center [210, 47] width 7 height 7
click at [210, 48] on icon at bounding box center [210, 47] width 7 height 7
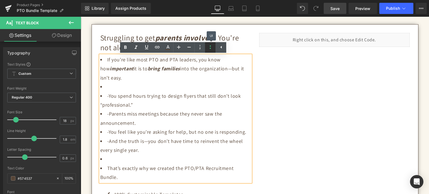
click at [210, 48] on icon at bounding box center [210, 47] width 7 height 7
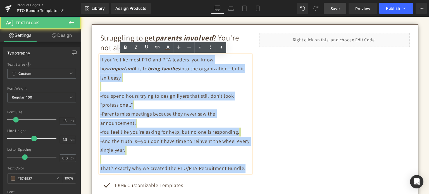
click at [106, 93] on span "-You spend hours trying to design flyers that still don’t look “professional.”" at bounding box center [167, 100] width 134 height 15
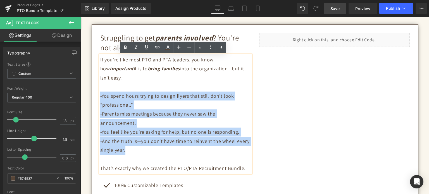
drag, startPoint x: 125, startPoint y: 143, endPoint x: 98, endPoint y: 87, distance: 62.6
click at [100, 87] on p "If you’re like most PTO and PTA leaders, you know how important it is to bring …" at bounding box center [175, 114] width 151 height 118
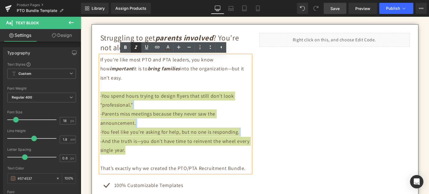
click at [139, 46] on icon at bounding box center [136, 47] width 7 height 7
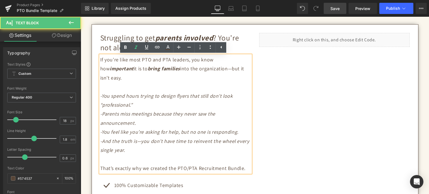
click at [123, 143] on p "If you’re like most PTO and PTA leaders, you know how important it is to bring …" at bounding box center [175, 114] width 151 height 118
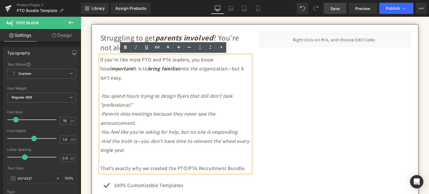
click at [262, 103] on div "Struggling to get parents involved ? You’re not alone. Heading If you’re like m…" at bounding box center [255, 141] width 318 height 216
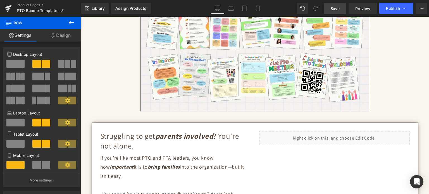
scroll to position [140, 0]
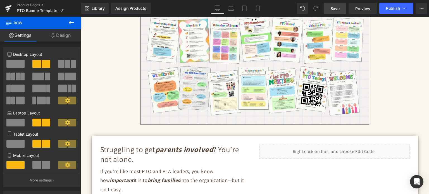
click at [337, 9] on span "Save" at bounding box center [334, 9] width 9 height 6
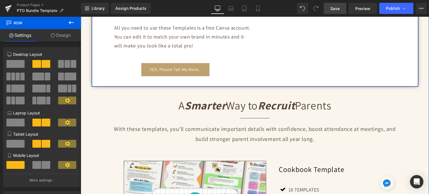
scroll to position [475, 0]
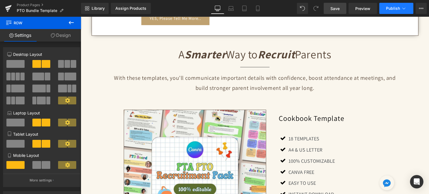
click at [393, 12] on button "Publish" at bounding box center [396, 8] width 34 height 11
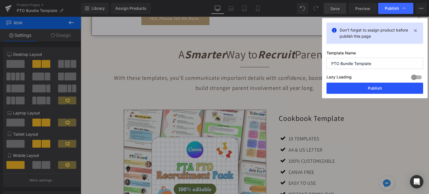
click at [369, 88] on button "Publish" at bounding box center [375, 88] width 97 height 11
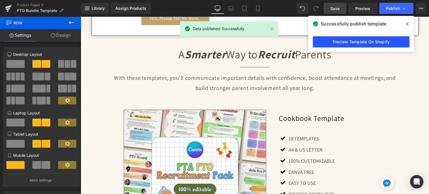
click at [340, 44] on link "Preview Template On Shopify" at bounding box center [361, 41] width 97 height 11
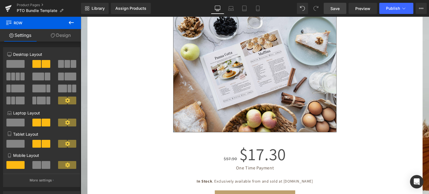
scroll to position [1801, 0]
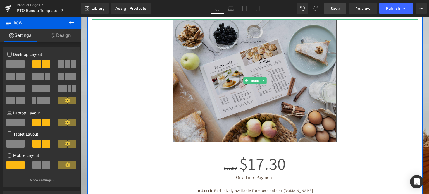
click at [282, 78] on img at bounding box center [254, 80] width 163 height 123
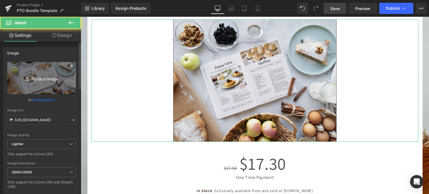
click at [53, 83] on link "Replace Image" at bounding box center [41, 78] width 69 height 32
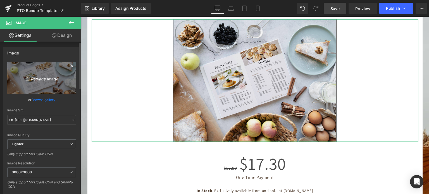
type input "C:\fakepath\Digital Appointment Planner 2023 (29).jpg"
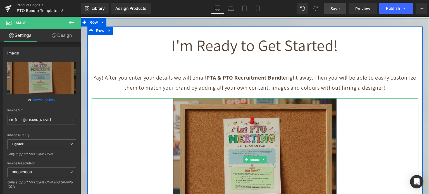
scroll to position [1717, 0]
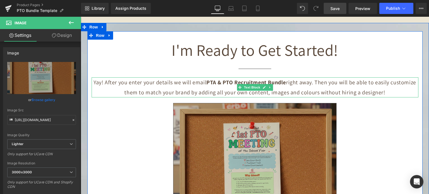
click at [204, 79] on p "Yay! After you enter your details we will email PTA & PTO Recruitment Bundle ri…" at bounding box center [255, 87] width 327 height 20
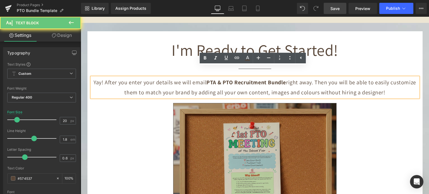
click at [204, 79] on p "Yay! After you enter your details we will email PTA & PTO Recruitment Bundle ri…" at bounding box center [255, 87] width 327 height 20
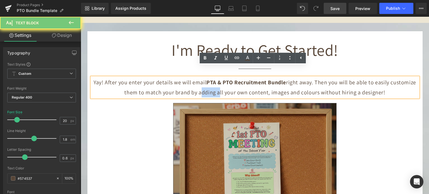
copy p "Yay! After you enter your details we will email PTA & PTO Recruitment Bundle ri…"
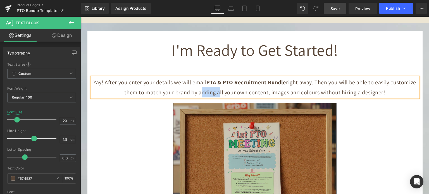
click at [308, 77] on p "Yay! After you enter your details we will email PTA & PTO Recruitment Bundle ri…" at bounding box center [255, 87] width 327 height 20
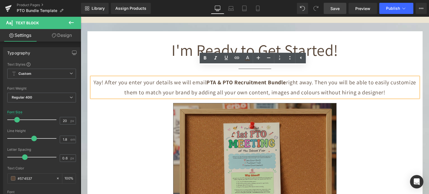
drag, startPoint x: 315, startPoint y: 72, endPoint x: 380, endPoint y: 81, distance: 66.0
click at [380, 81] on p "Yay! After you enter your details we will email PTA & PTO Recruitment Bundle ri…" at bounding box center [255, 87] width 327 height 20
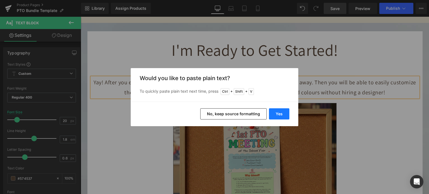
click at [273, 115] on button "Yes" at bounding box center [279, 113] width 20 height 11
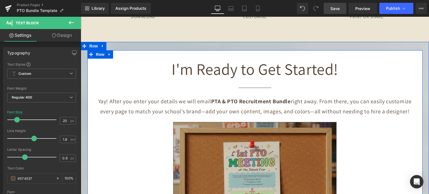
scroll to position [1689, 0]
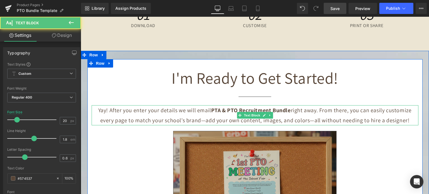
click at [170, 112] on p "Yay! After you enter your details we will email PTA & PTO Recruitment Bundle ri…" at bounding box center [255, 115] width 327 height 20
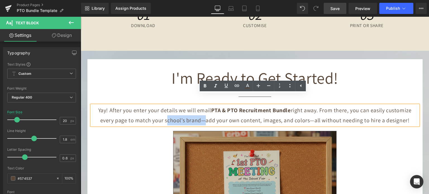
drag, startPoint x: 163, startPoint y: 110, endPoint x: 198, endPoint y: 110, distance: 34.6
click at [198, 110] on p "Yay! After you enter your details we will email PTA & PTO Recruitment Bundle ri…" at bounding box center [255, 115] width 327 height 20
copy p "school’s brand"
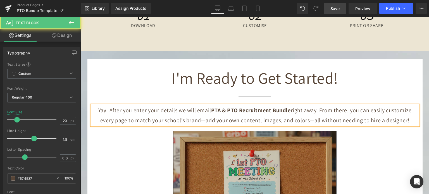
click at [238, 110] on p "Yay! After you enter your details we will email PTA & PTO Recruitment Bundle ri…" at bounding box center [255, 115] width 327 height 20
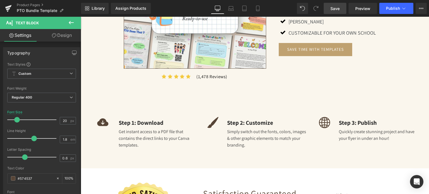
scroll to position [656, 0]
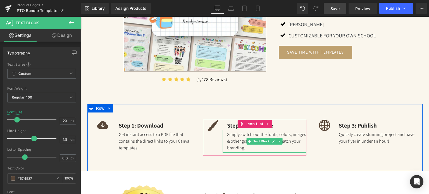
click at [241, 138] on div "Simply switch out the fonts, colors, images & other graphic elements to match y…" at bounding box center [265, 141] width 84 height 23
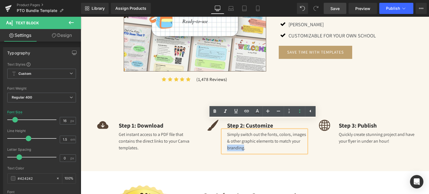
drag, startPoint x: 224, startPoint y: 138, endPoint x: 241, endPoint y: 138, distance: 17.3
click at [241, 138] on div "Simply switch out the fonts, colors, images & other graphic elements to match y…" at bounding box center [265, 141] width 84 height 23
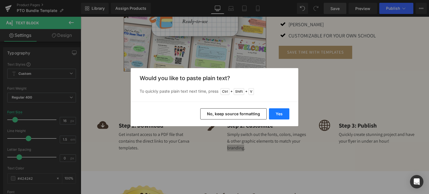
click at [276, 112] on button "Yes" at bounding box center [279, 113] width 20 height 11
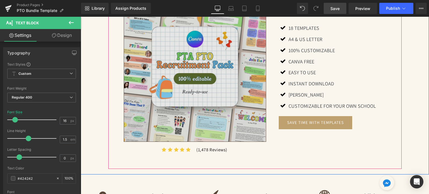
scroll to position [572, 0]
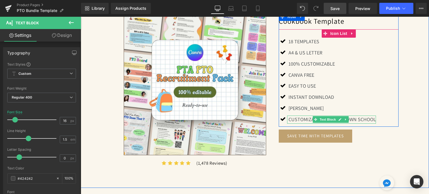
click at [354, 116] on p "Customizable for your own school" at bounding box center [332, 120] width 87 height 8
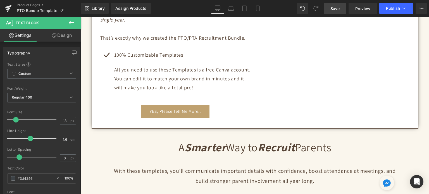
scroll to position [321, 0]
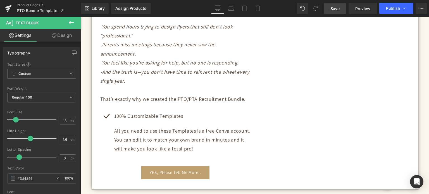
click at [334, 6] on span "Save" at bounding box center [334, 9] width 9 height 6
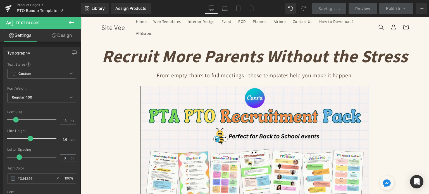
scroll to position [0, 0]
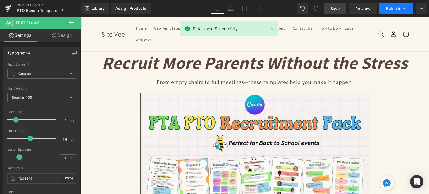
click at [389, 7] on span "Publish" at bounding box center [393, 8] width 14 height 4
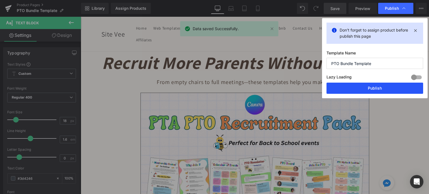
click at [385, 89] on button "Publish" at bounding box center [375, 88] width 97 height 11
